Goal: Answer question/provide support

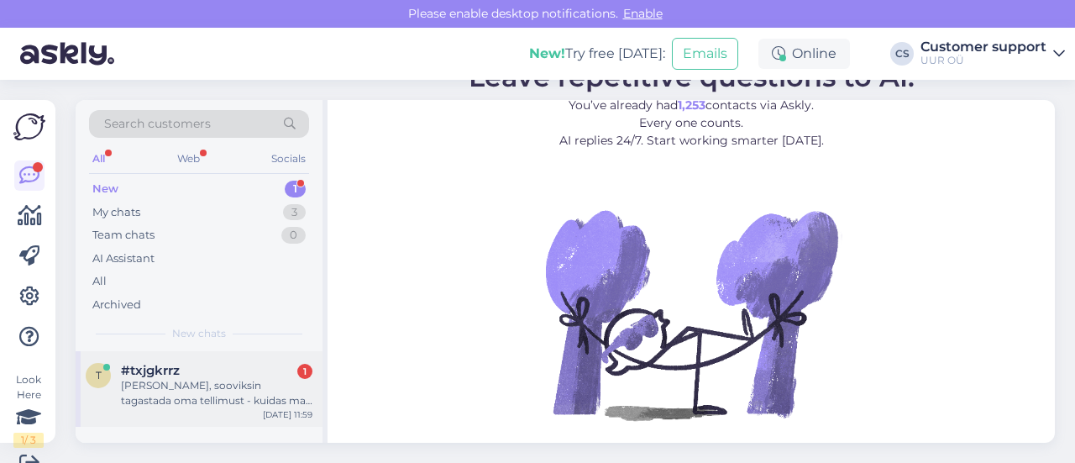
click at [199, 375] on div "#txjgkrrz 1" at bounding box center [217, 370] width 192 height 15
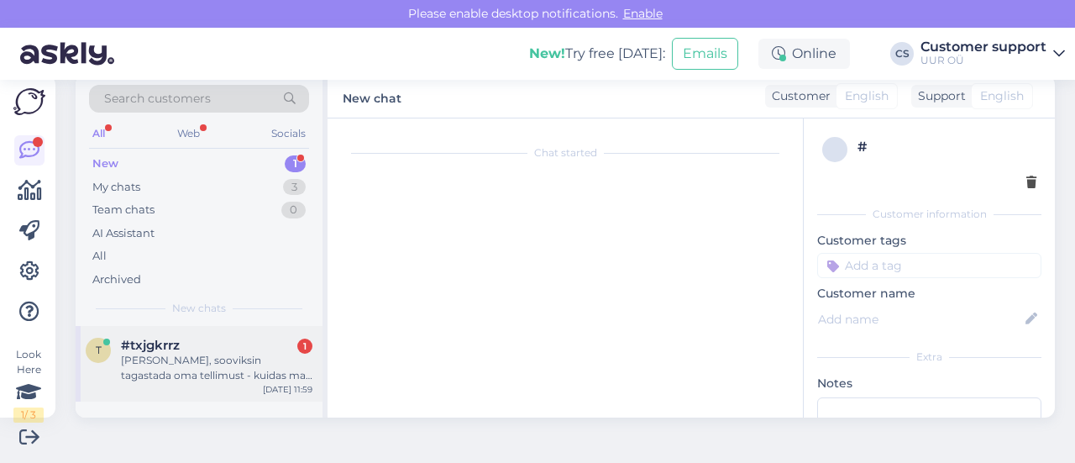
scroll to position [35, 0]
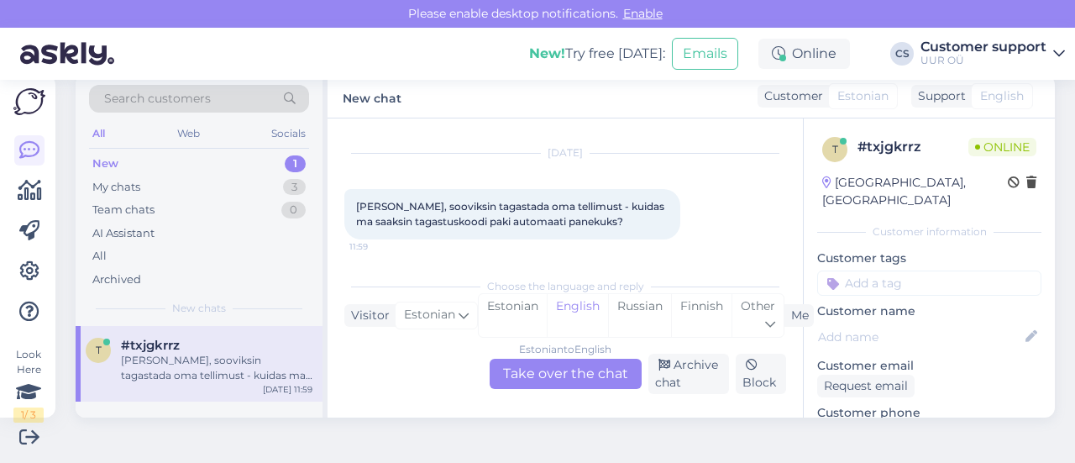
click at [580, 379] on div "Estonian to English Take over the chat" at bounding box center [566, 374] width 152 height 30
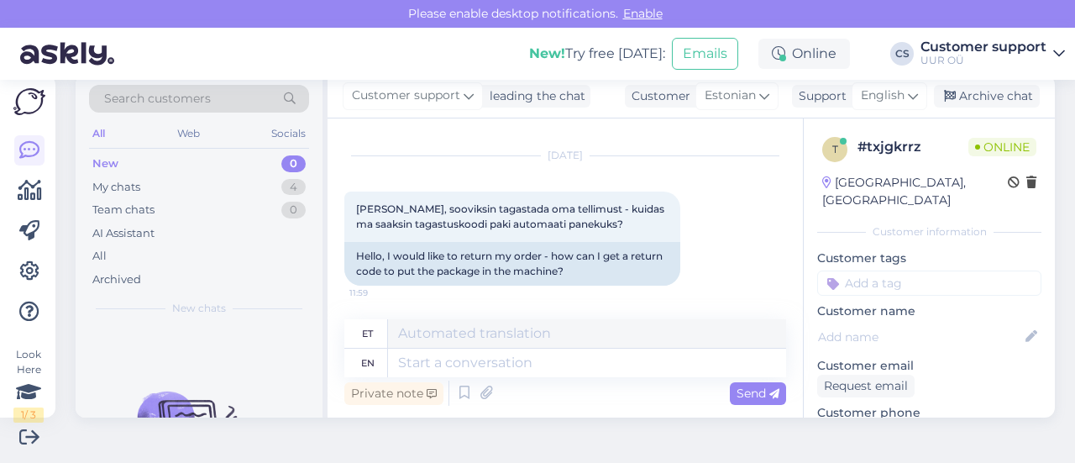
scroll to position [32, 0]
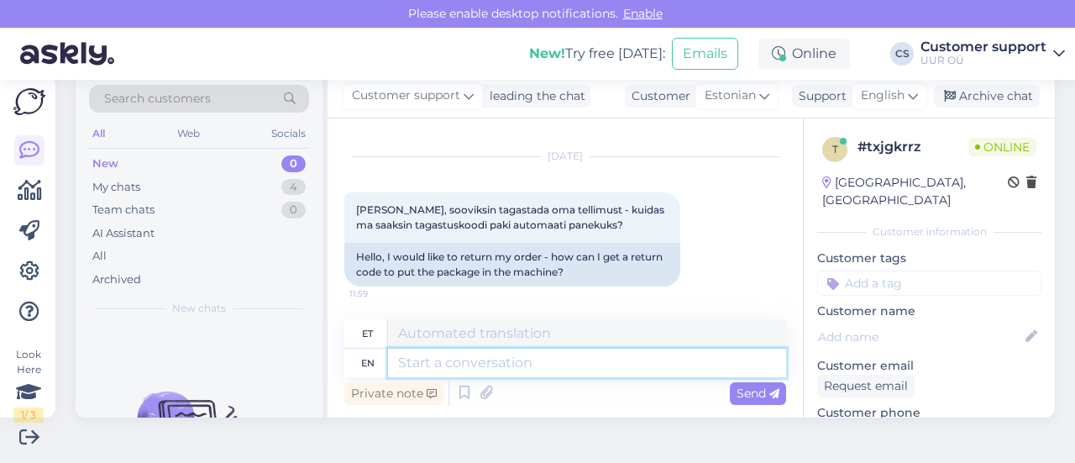
click at [514, 363] on textarea at bounding box center [587, 363] width 398 height 29
type textarea "Tere!"
type textarea "Tere! Kui k"
type textarea "Tere! [PERSON_NAME]"
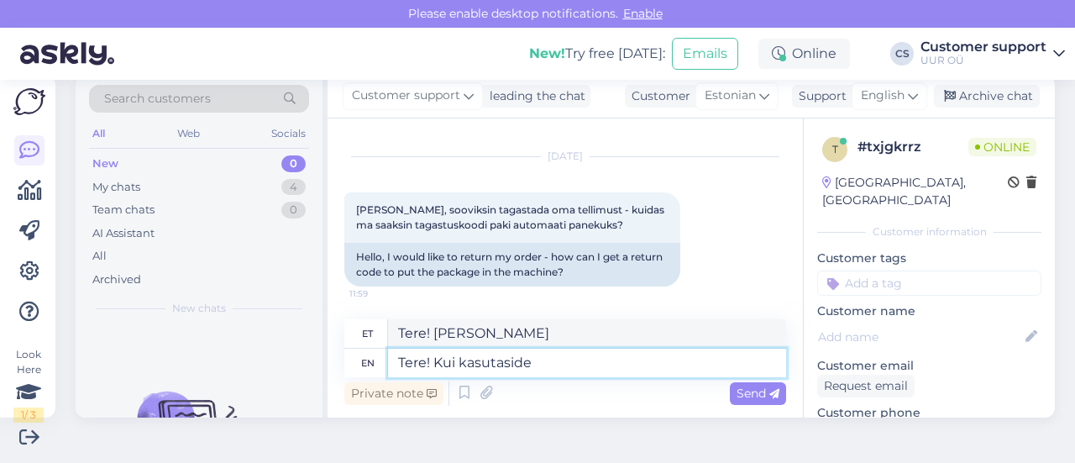
type textarea "Tere! Kui kasutasid"
type textarea "Tere! Kui s"
type textarea "Tere! [PERSON_NAME]"
type textarea "Tere! Kui saite"
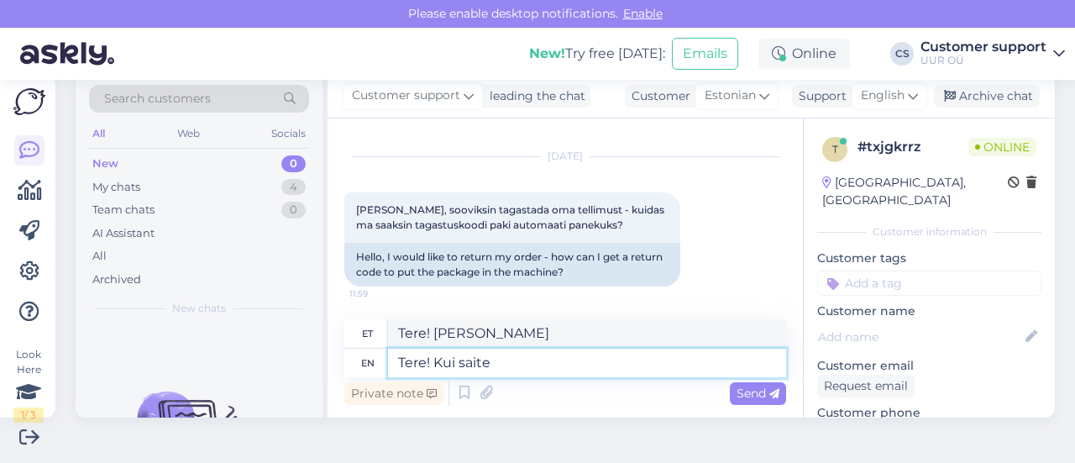
type textarea "Tere! Kui saite"
type textarea "Tere! Kui saite paki"
type textarea "Tere! Kui saite [DEMOGRAPHIC_DATA]"
type textarea "Tere! Kui saite paki Smartpostiga, sa"
type textarea "Tere! Kui saite paki Smartpostiga,"
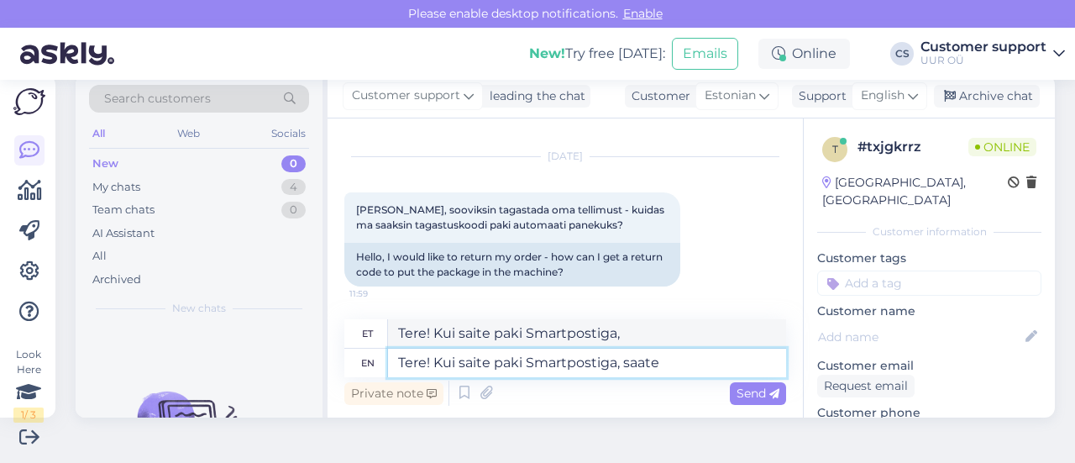
type textarea "Tere! Kui saite paki Smartpostiga, saate t"
type textarea "Tere! Kui saite paki Smartpostiga, saate"
type textarea "Tere! Kui saite paki Smartpostiga, saate tagastamiseks ka"
type textarea "Tere! Kui saite paki Smartpostiga, saate tagastamiseks"
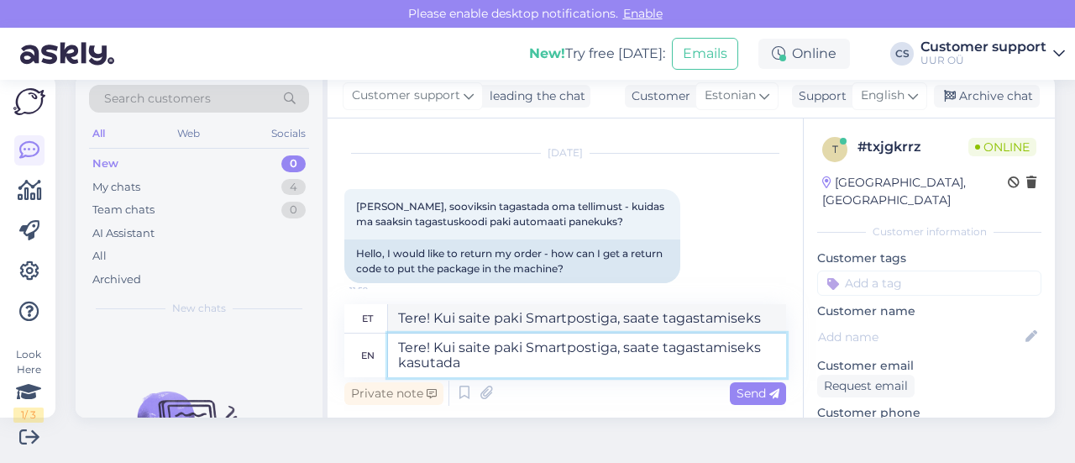
type textarea "Tere! Kui saite paki Smartpostiga, saate tagastamiseks kasutada s"
type textarea "Tere! Kui saite paki Smartpostiga, saate tagastamiseks kasutada"
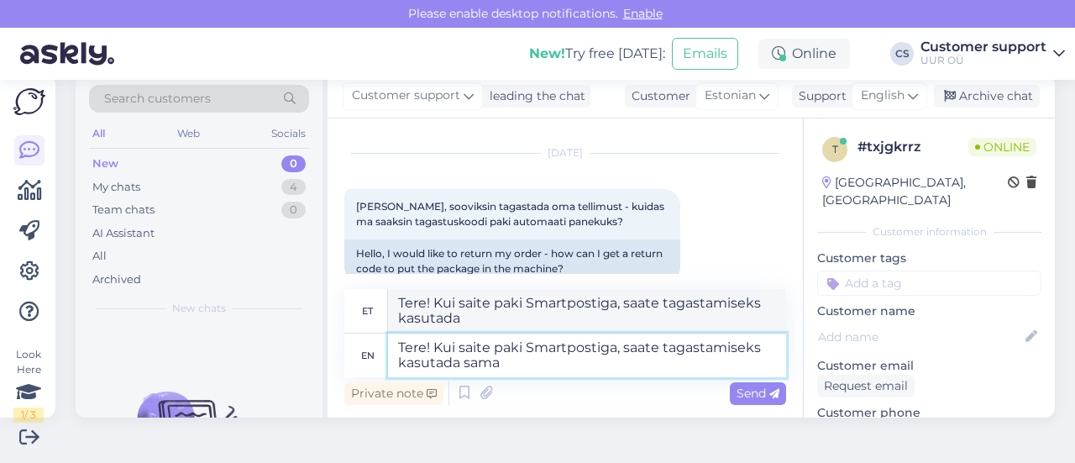
type textarea "Tere! Kui saite paki Smartpostiga, saate tagastamiseks kasutada sama u"
type textarea "Tere! Kui saite paki Smartpostiga, saate tagastamiseks kasutada sama"
type textarea "Tere! Kui saite paki Smartpostiga, saate tagastamiseks kasutada sama uksekoodi."
type textarea "Tere! Kui saite paki Smartpostiga, saate tagastamiseks kasutada sama uksekoodi.…"
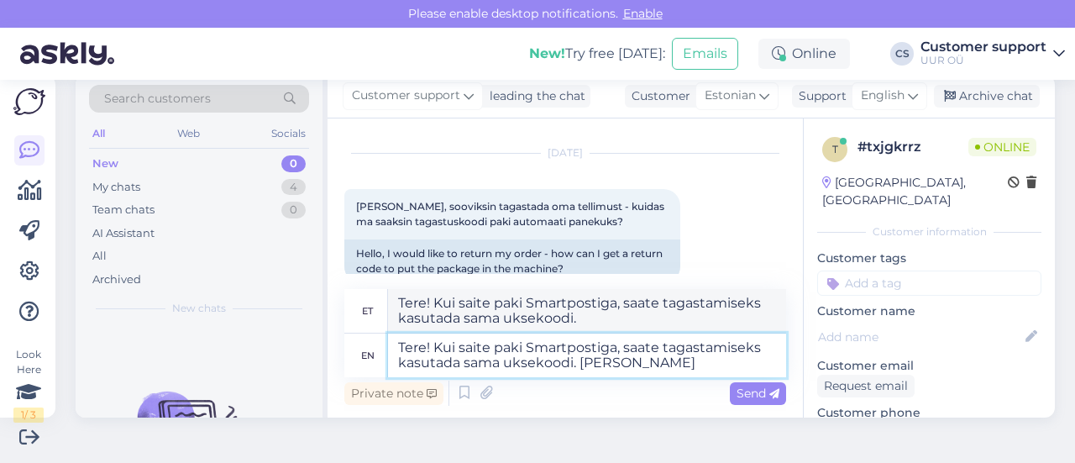
type textarea "Tere! Kui saite paki Smartpostiga, saate tagastamiseks kasutada sama uksekoodi.…"
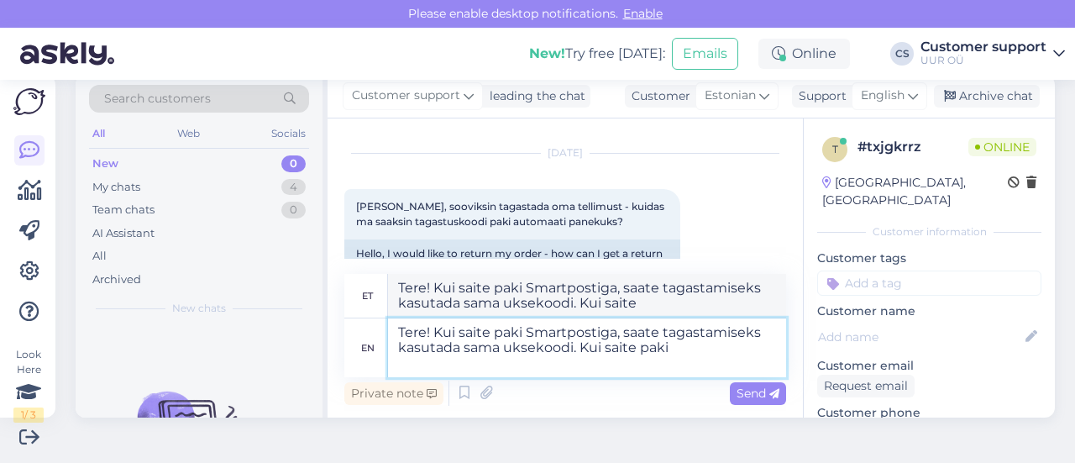
type textarea "Tere! Kui saite paki Smartpostiga, saate tagastamiseks kasutada sama uksekoodi.…"
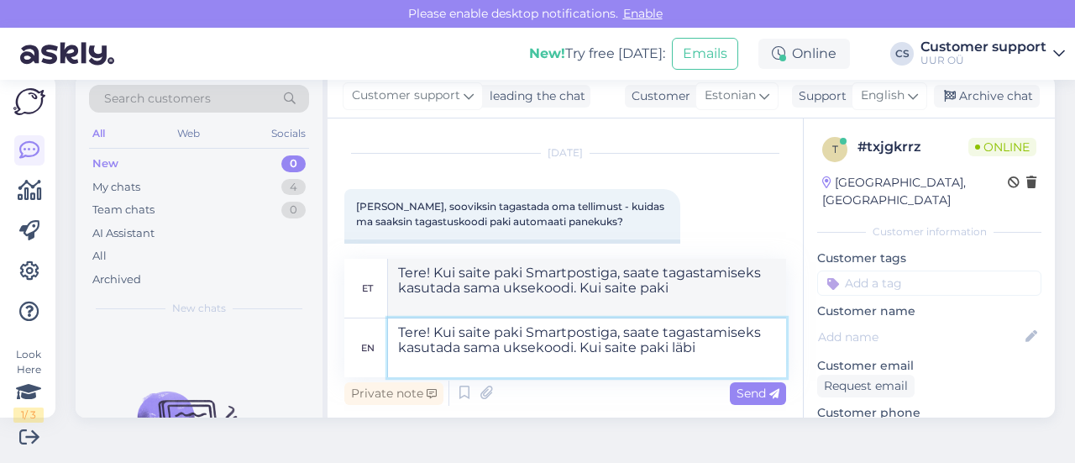
type textarea "Tere! Kui saite paki Smartpostiga, saate tagastamiseks kasutada sama uksekoodi.…"
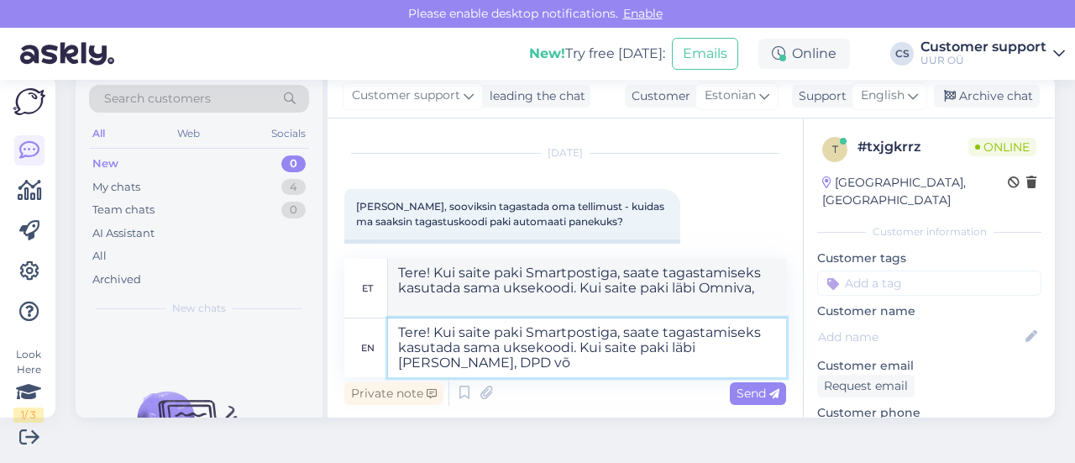
type textarea "Tere! Kui saite paki Smartpostiga, saate tagastamiseks kasutada sama uksekoodi.…"
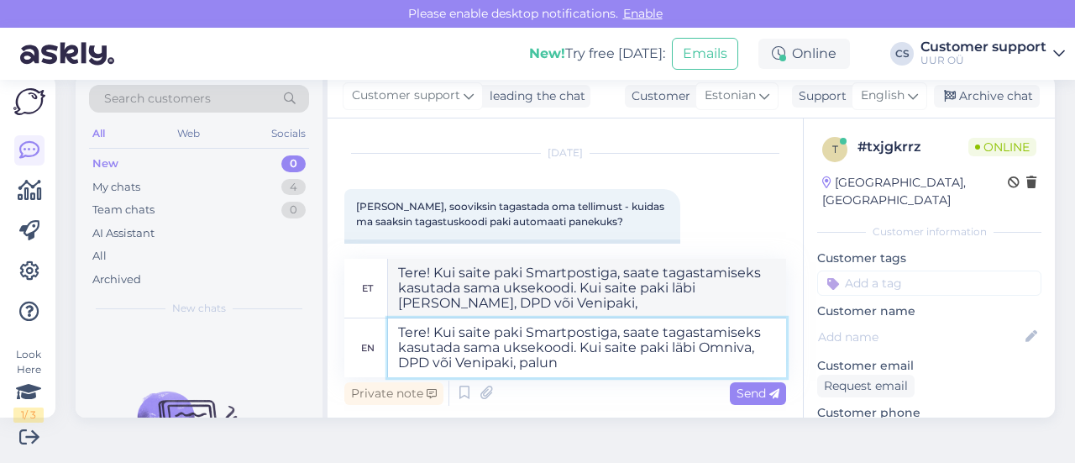
type textarea "Tere! Kui saite paki Smartpostiga, saate tagastamiseks kasutada sama uksekoodi.…"
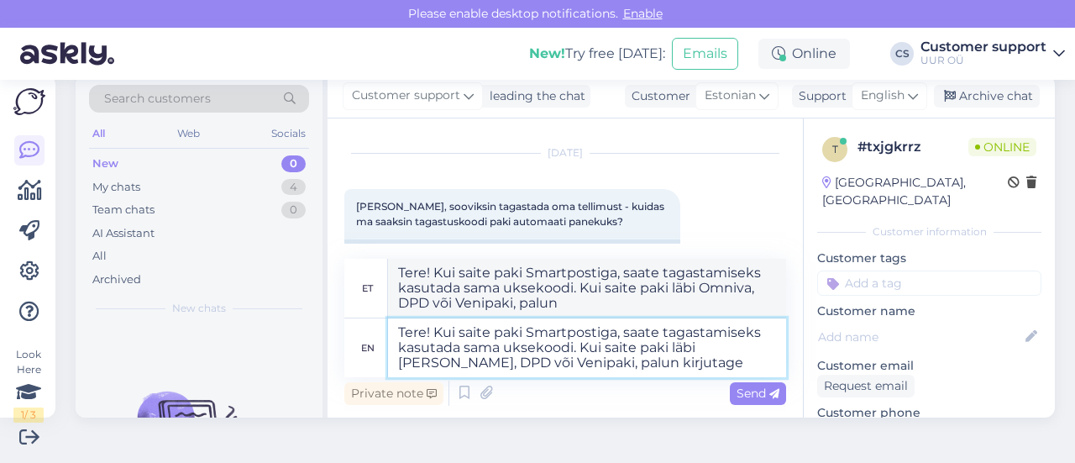
type textarea "Tere! Kui saite paki Smartpostiga, saate tagastamiseks kasutada sama uksekoodi.…"
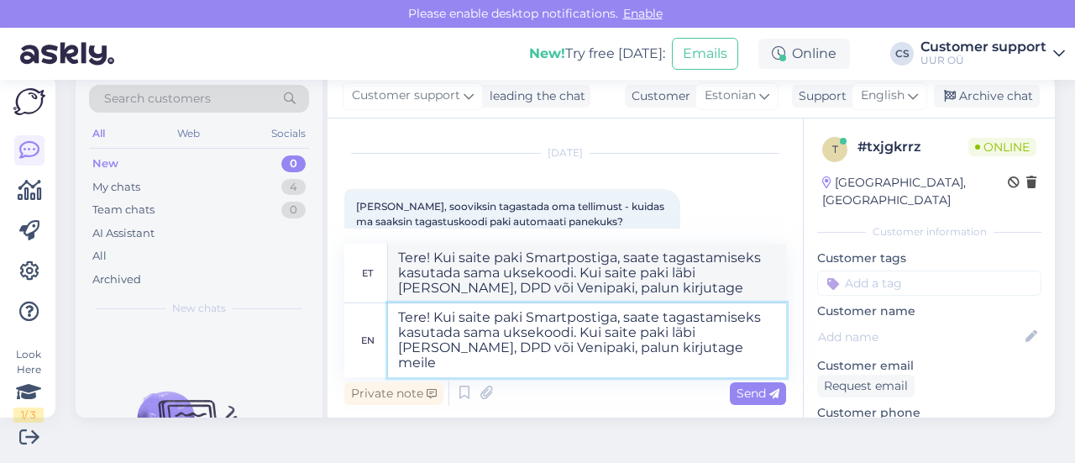
type textarea "Tere! Kui saite paki Smartpostiga, saate tagastamiseks kasutada sama uksekoodi.…"
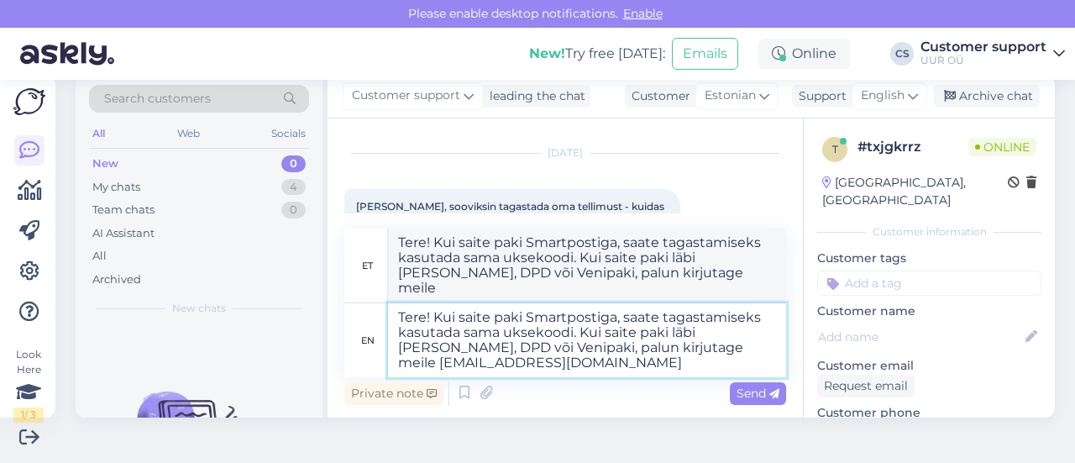
type textarea "Tere! Kui saite paki Smartpostiga, saate tagastamiseks kasutada sama uksekoodi.…"
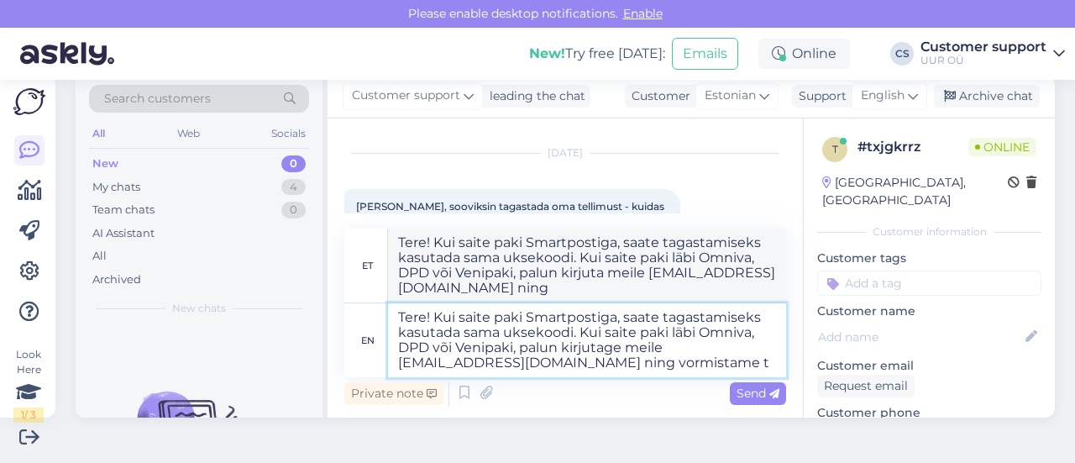
type textarea "Tere! Kui saite paki Smartpostiga, saate tagastamiseks kasutada sama uksekoodi.…"
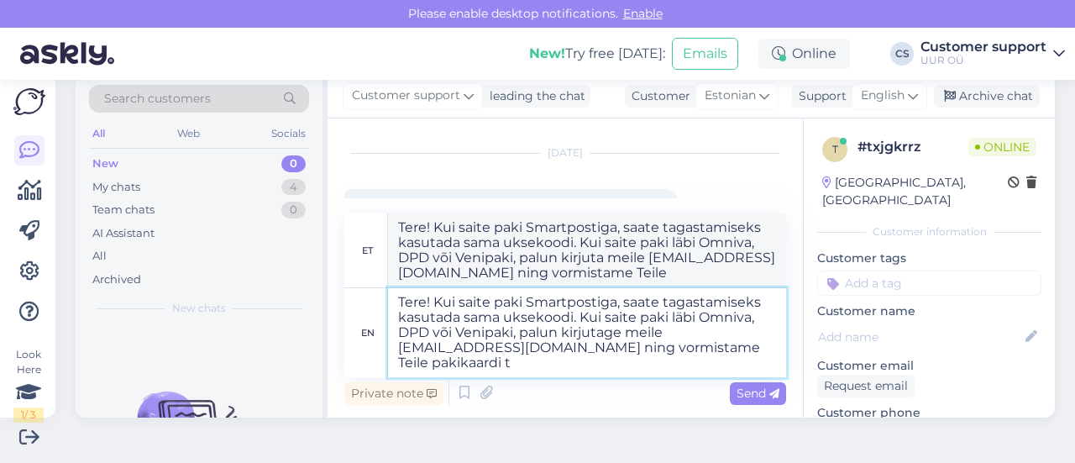
type textarea "Tere! Kui saite paki Smartpostiga, saate tagastamiseks kasutada sama uksekoodi.…"
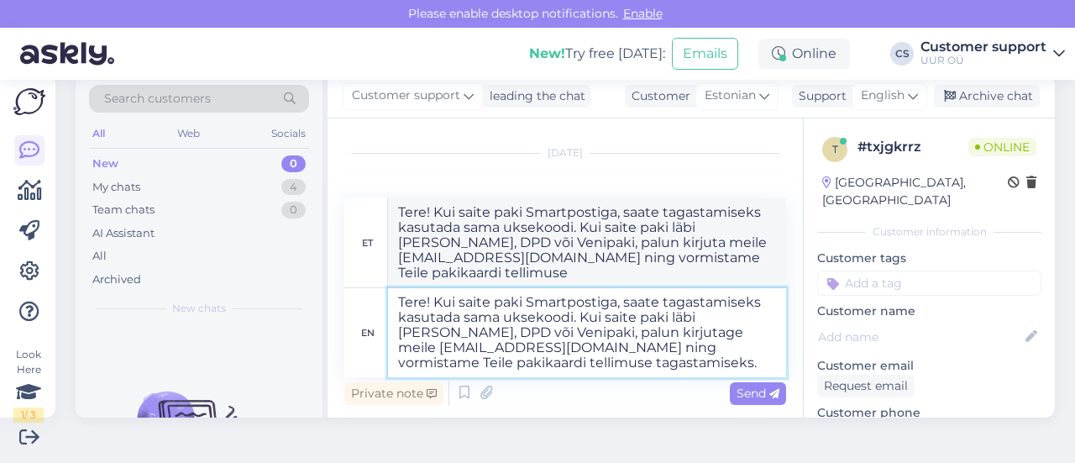
type textarea "Tere! Kui saite paki Smartpostiga, saate tagastamiseks kasutada sama uksekoodi.…"
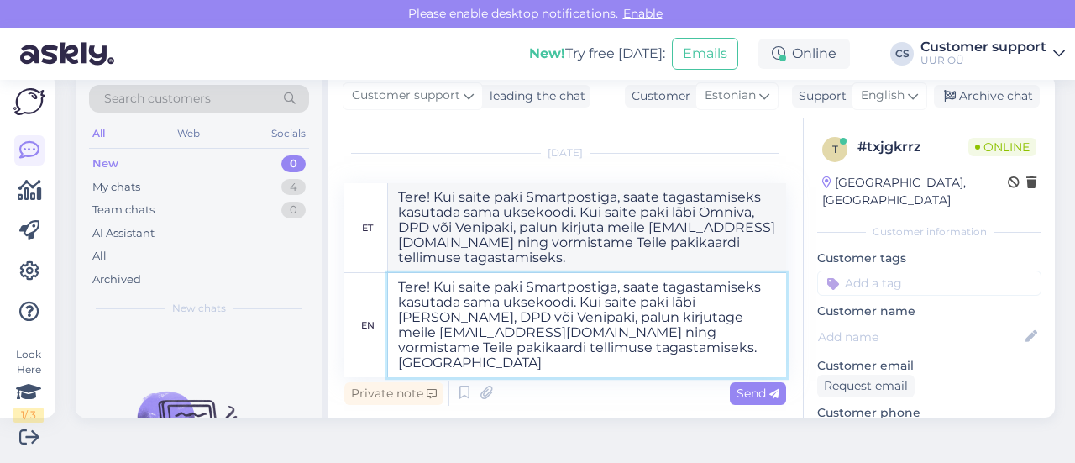
type textarea "Tere! Kui saite paki Smartpostiga, saate tagastamiseks kasutada sama uksekoodi.…"
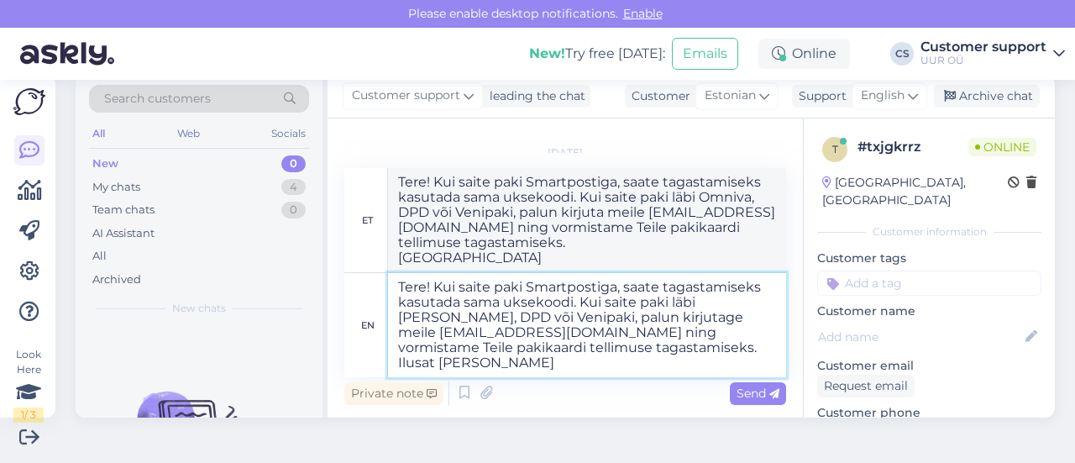
type textarea "Tere! Kui saite paki Smartpostiga, saate tagastamiseks kasutada sama uksekoodi.…"
drag, startPoint x: 581, startPoint y: 364, endPoint x: 388, endPoint y: 285, distance: 208.7
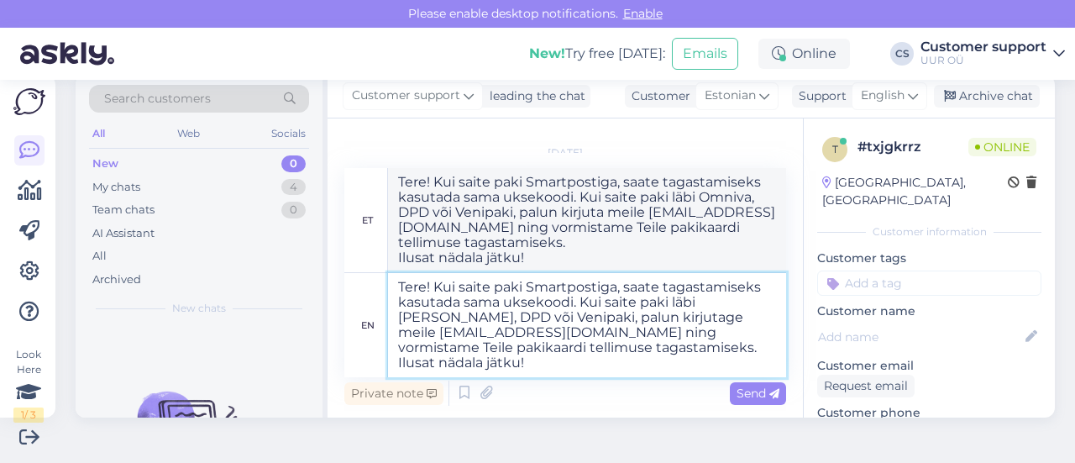
click at [388, 285] on textarea "Tere! Kui saite paki Smartpostiga, saate tagastamiseks kasutada sama uksekoodi.…" at bounding box center [587, 325] width 398 height 104
type textarea "Tere! Kui saite paki Smartpostiga, saate tagastamiseks kasutada sama uksekoodi.…"
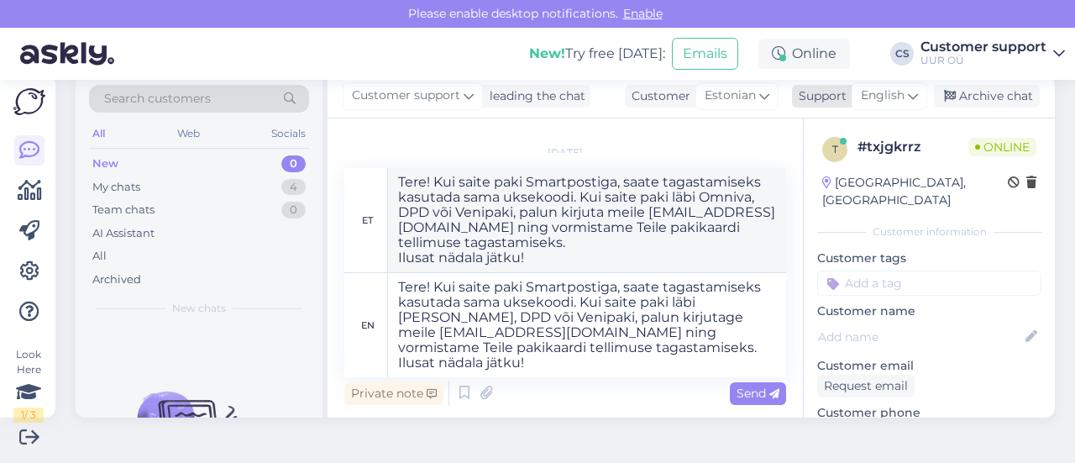
click at [877, 101] on span "English" at bounding box center [883, 96] width 44 height 18
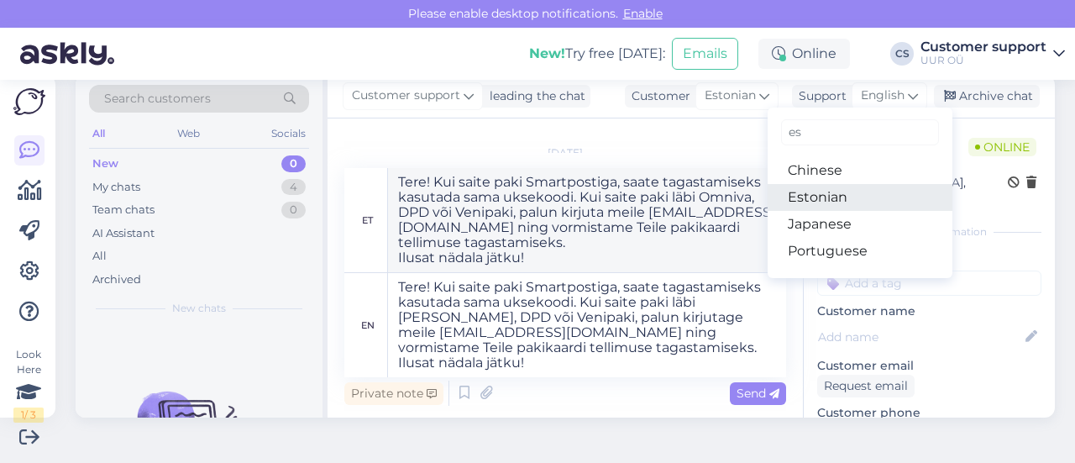
type input "es"
click at [805, 204] on link "Estonian" at bounding box center [860, 197] width 185 height 27
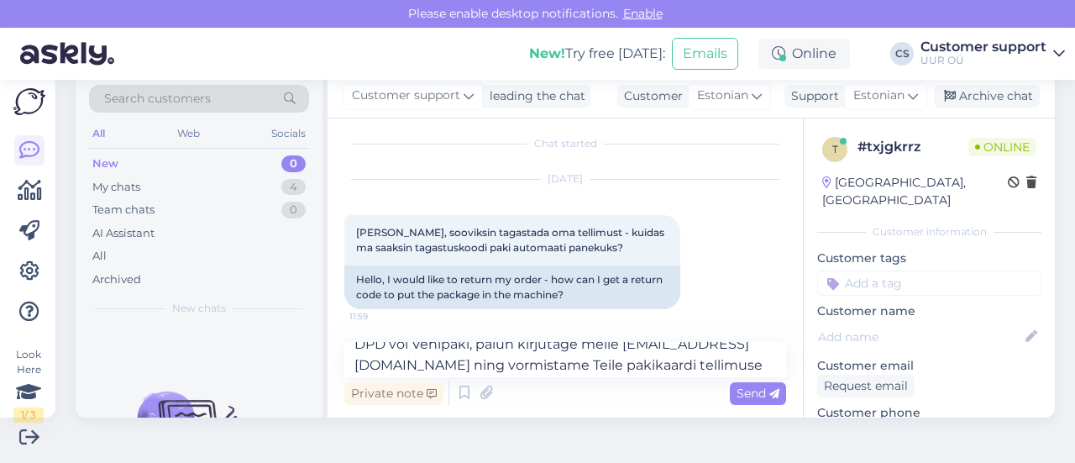
scroll to position [83, 0]
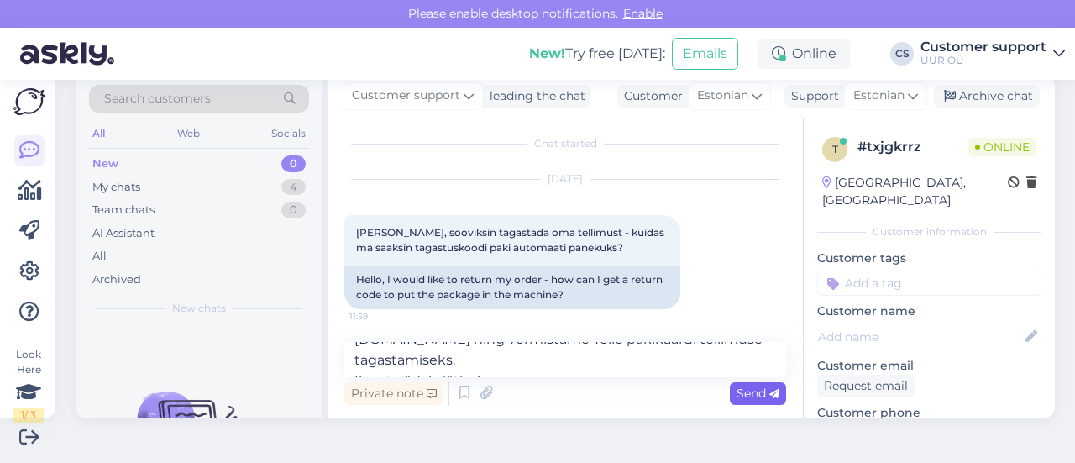
click at [737, 387] on span "Send" at bounding box center [758, 393] width 43 height 15
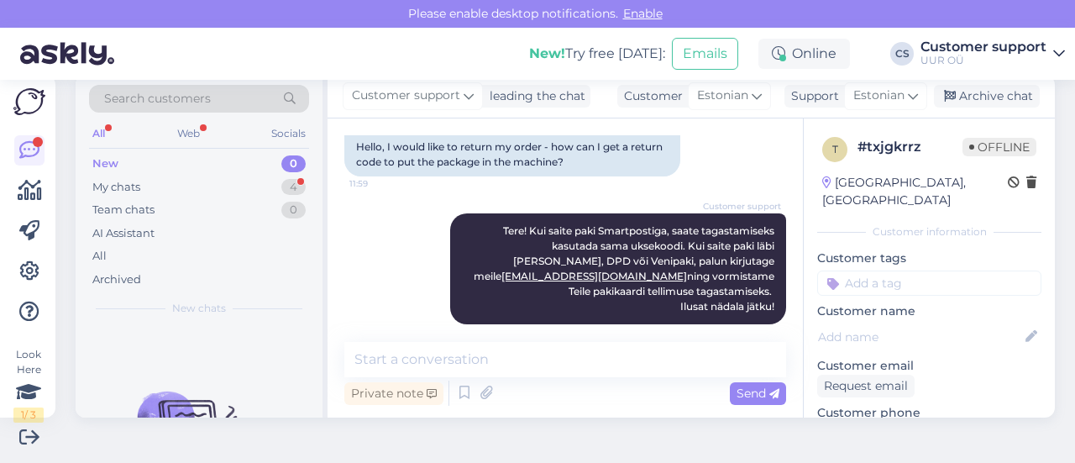
scroll to position [214, 0]
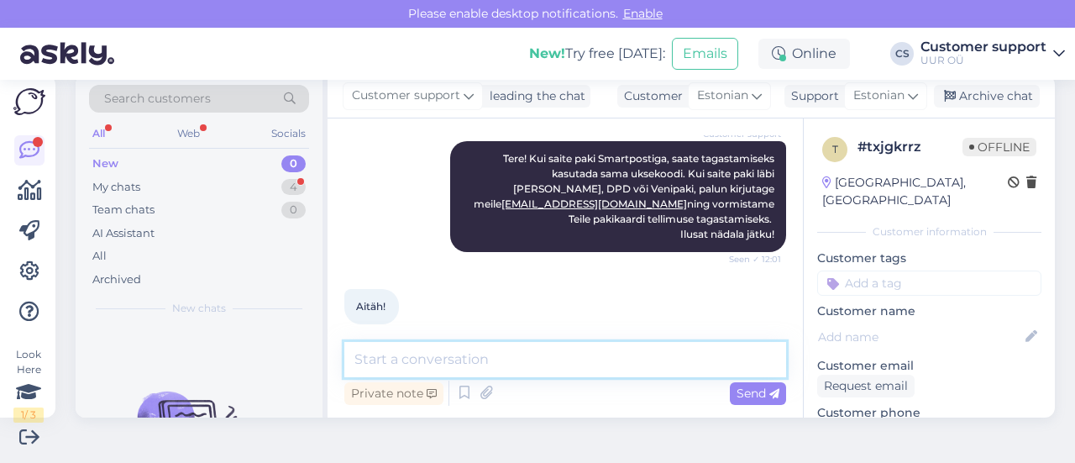
click at [467, 370] on textarea at bounding box center [565, 359] width 442 height 35
click at [465, 280] on div "Aitäh! 12:07" at bounding box center [565, 306] width 442 height 72
click at [228, 189] on div "My chats 4" at bounding box center [199, 188] width 220 height 24
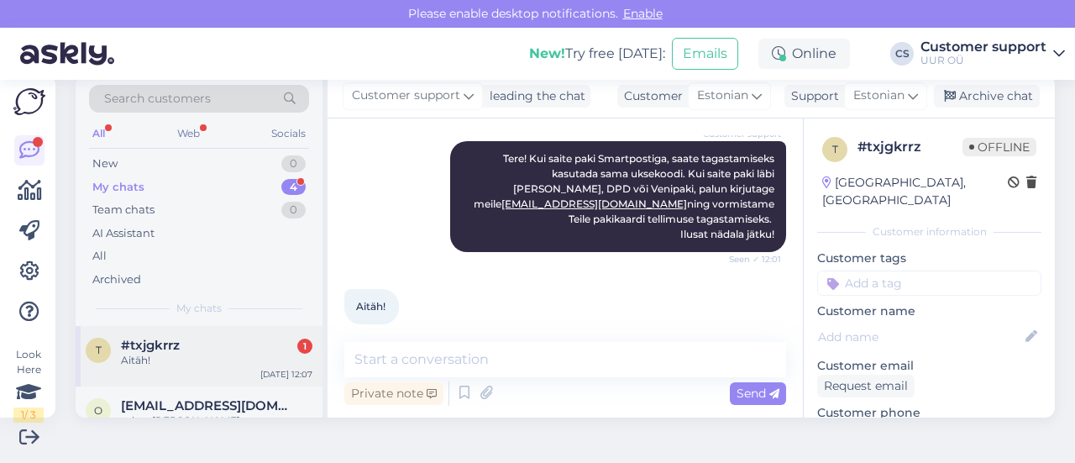
click at [249, 334] on div "t #txjgkrrz 1 Aitäh! [DATE] 12:07" at bounding box center [199, 356] width 247 height 60
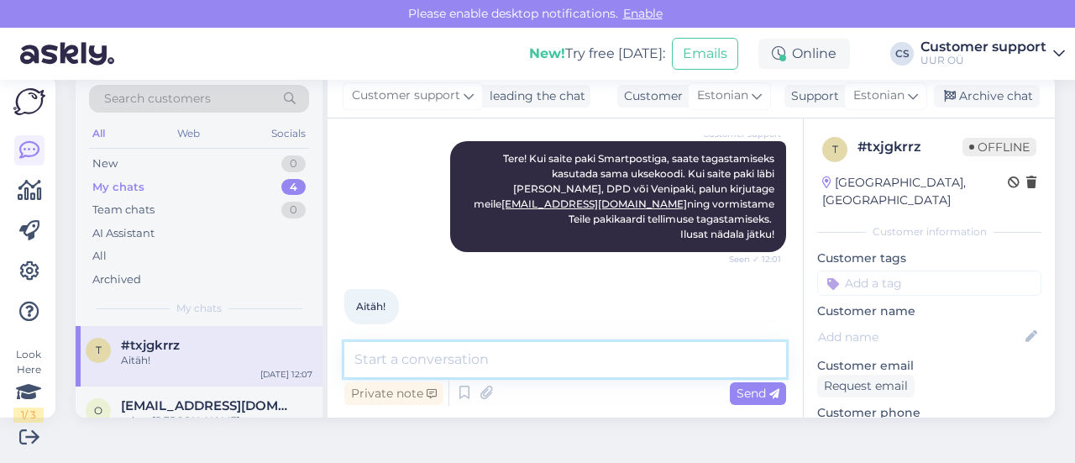
click at [432, 364] on textarea at bounding box center [565, 359] width 442 height 35
